Goal: Information Seeking & Learning: Learn about a topic

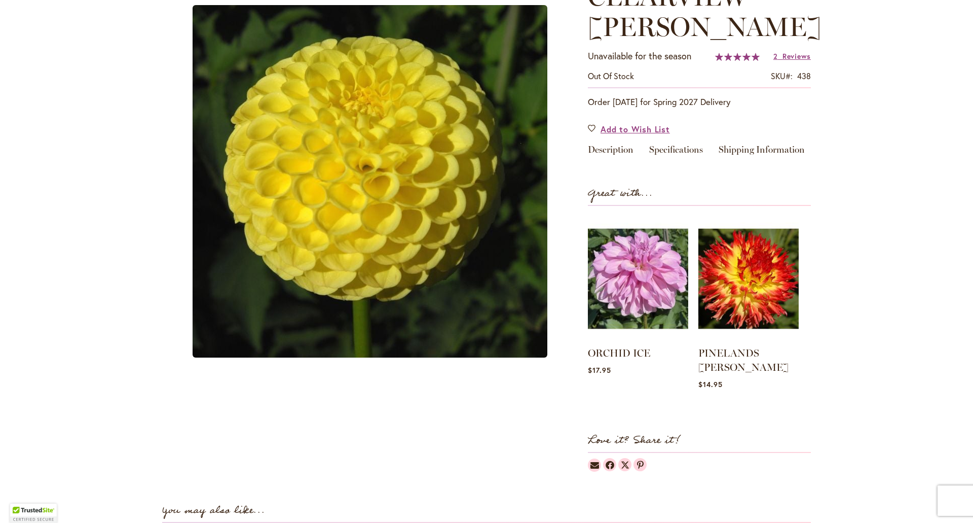
scroll to position [51, 0]
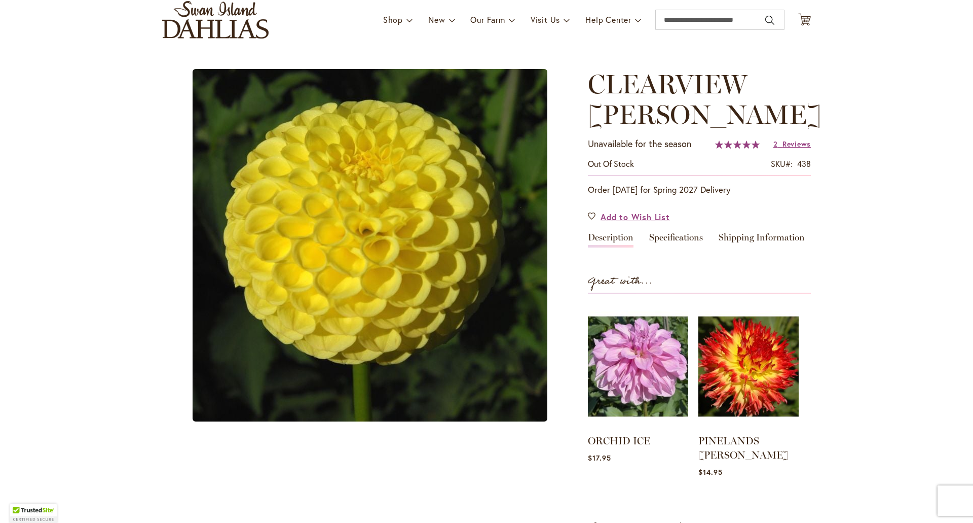
click at [617, 239] on link "Description" at bounding box center [611, 240] width 46 height 15
click at [677, 240] on link "Specifications" at bounding box center [676, 240] width 54 height 15
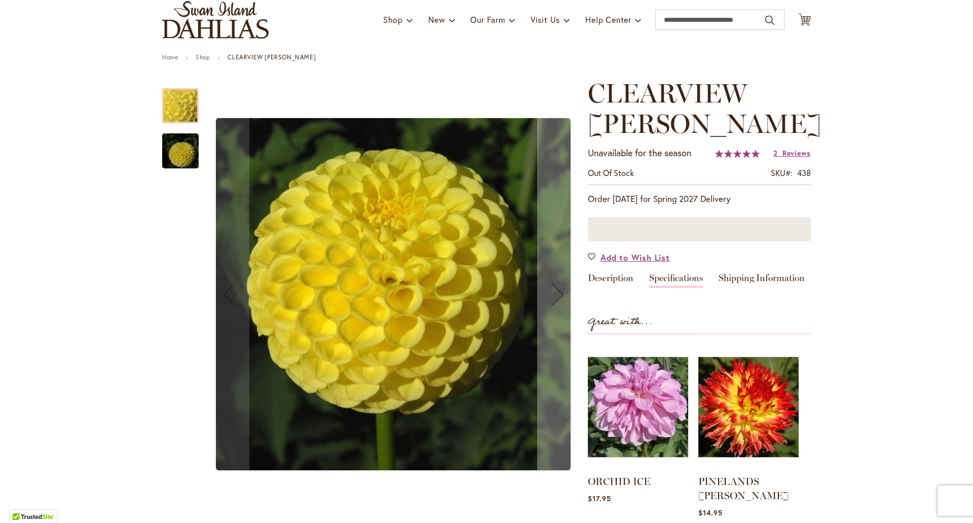
scroll to position [70, 0]
click at [688, 278] on link "Specifications" at bounding box center [676, 281] width 54 height 15
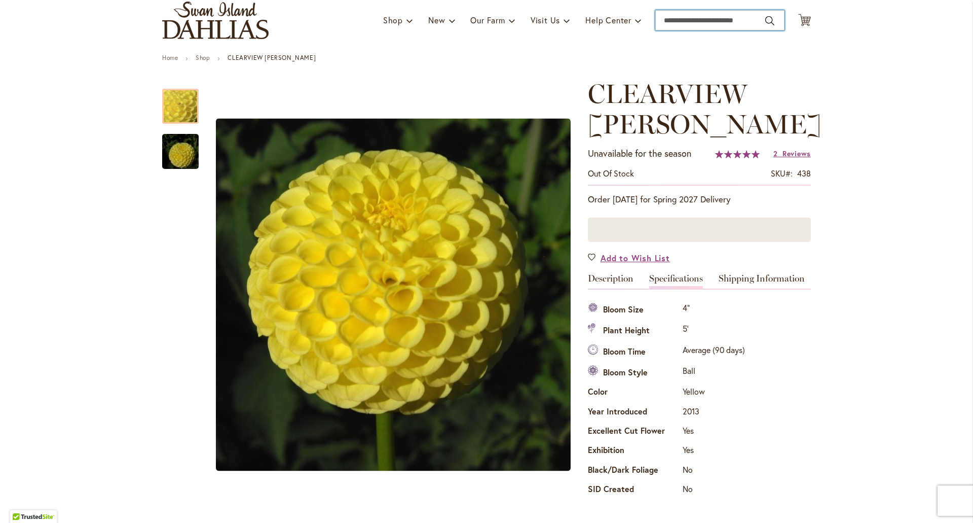
click at [719, 14] on input "Search" at bounding box center [720, 20] width 129 height 20
type input "*****"
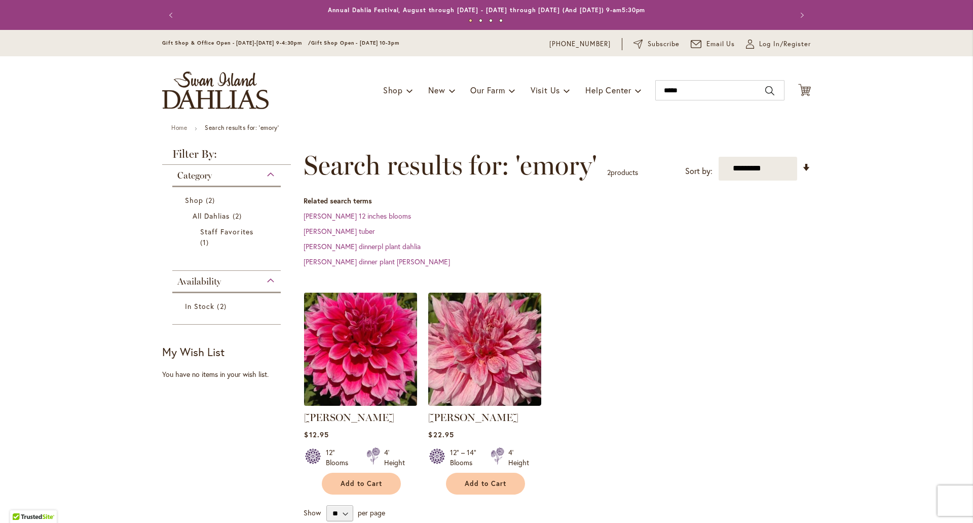
click at [366, 355] on img at bounding box center [361, 348] width 119 height 119
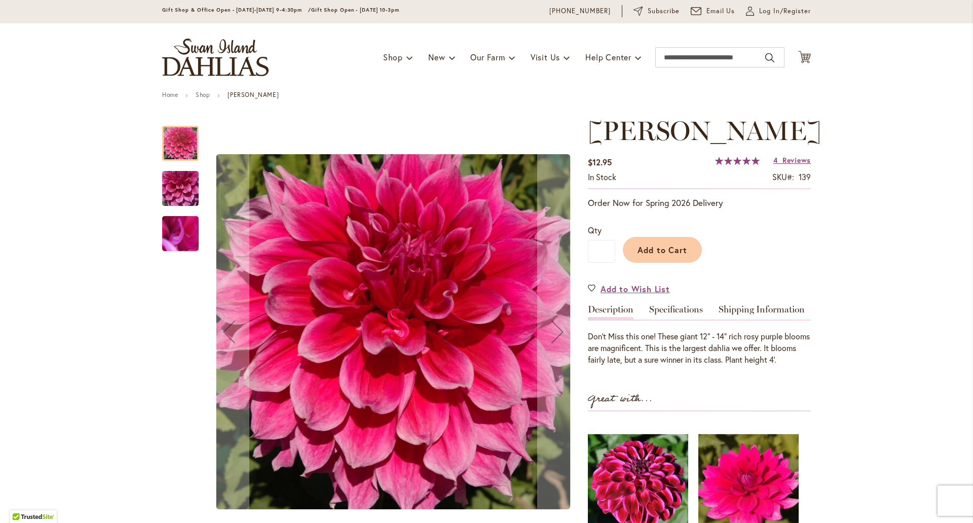
scroll to position [51, 0]
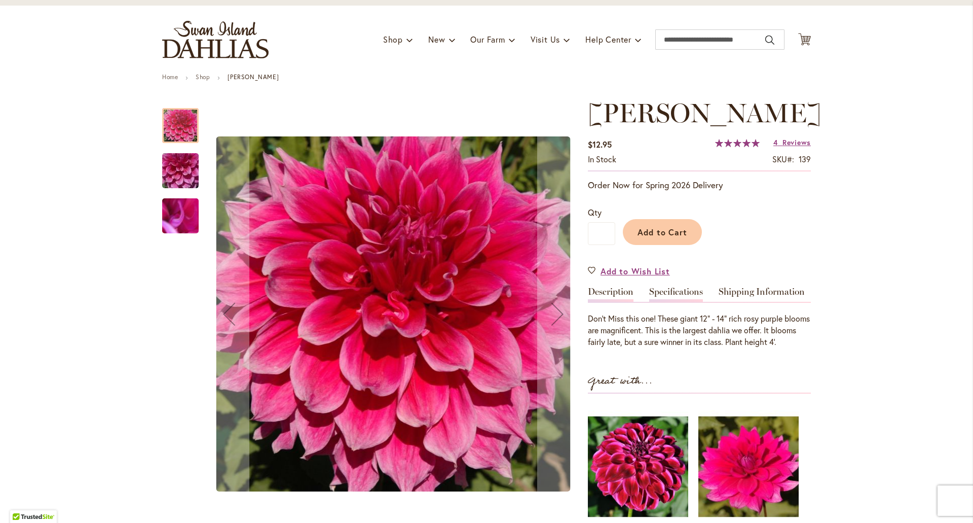
click at [659, 289] on link "Specifications" at bounding box center [676, 294] width 54 height 15
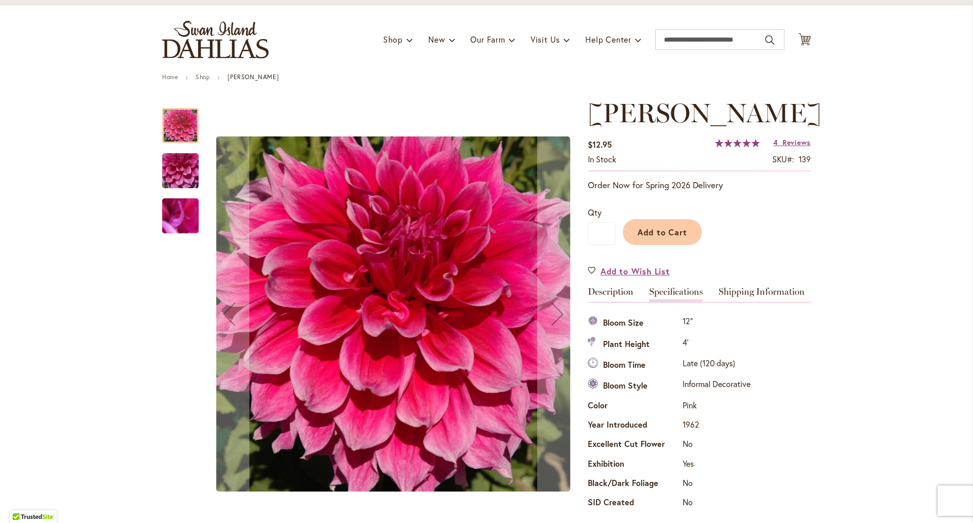
click at [182, 172] on img "EMORY PAUL" at bounding box center [180, 170] width 73 height 55
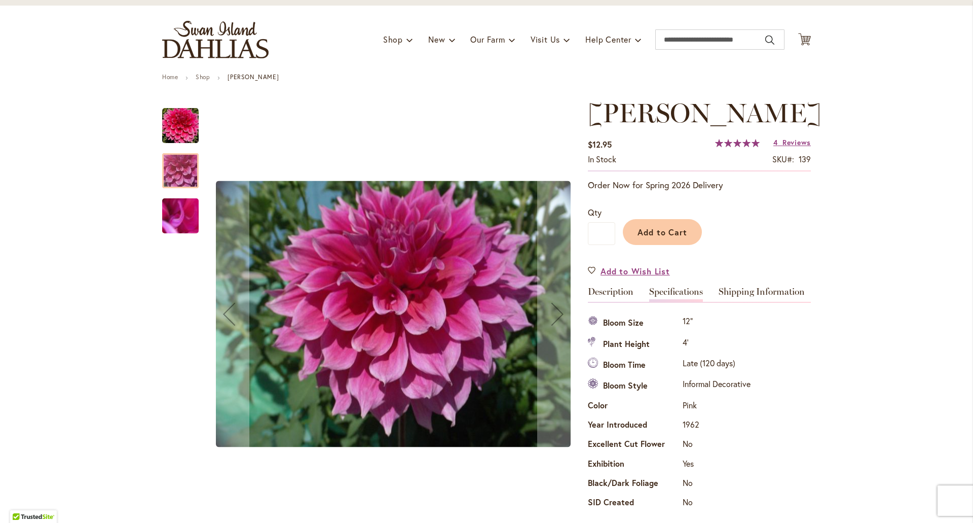
click at [180, 206] on img "EMORY PAUL" at bounding box center [180, 216] width 73 height 55
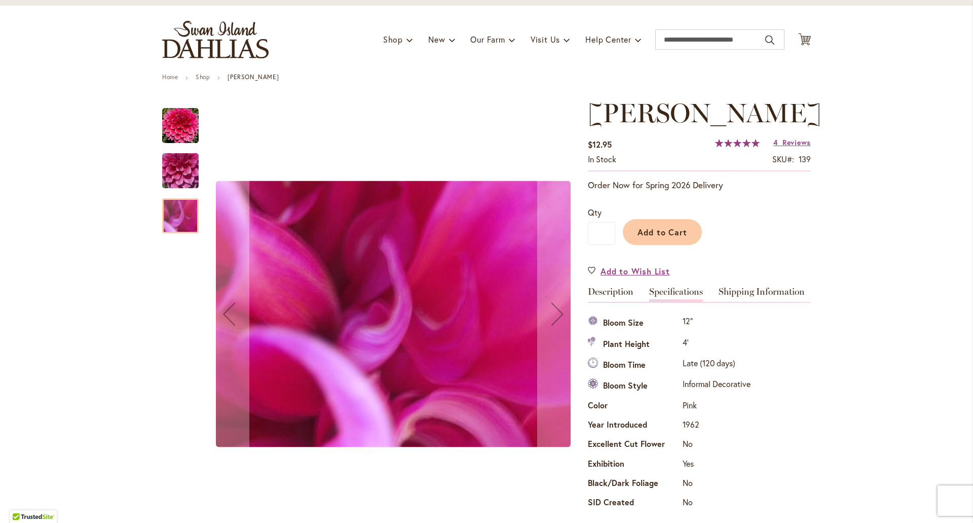
click at [182, 140] on img "EMORY PAUL" at bounding box center [180, 125] width 37 height 37
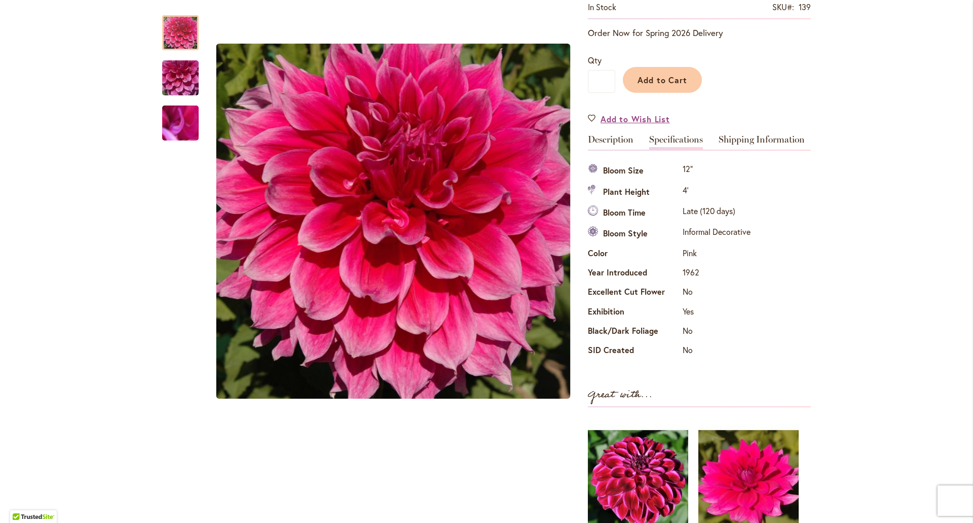
scroll to position [0, 0]
